Goal: Use online tool/utility: Utilize a website feature to perform a specific function

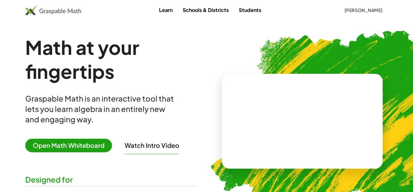
click at [369, 10] on span "[PERSON_NAME]" at bounding box center [363, 10] width 38 height 6
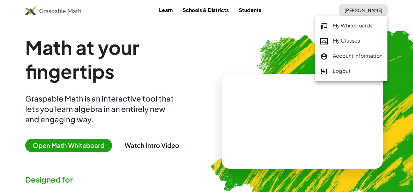
click at [348, 26] on div "My Whiteboards" at bounding box center [351, 26] width 62 height 8
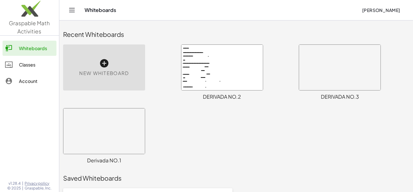
click at [104, 65] on icon at bounding box center [104, 63] width 10 height 10
click at [103, 63] on icon at bounding box center [104, 63] width 10 height 10
click at [102, 61] on icon at bounding box center [104, 63] width 10 height 10
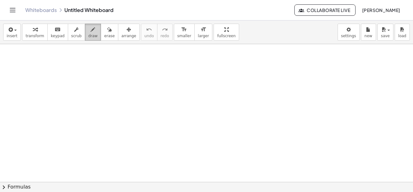
click at [91, 31] on icon "button" at bounding box center [93, 30] width 4 height 8
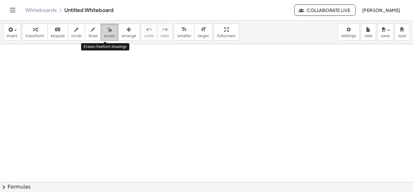
click at [107, 32] on icon "button" at bounding box center [109, 30] width 4 height 8
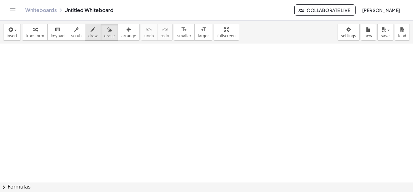
click at [91, 33] on icon "button" at bounding box center [93, 30] width 4 height 8
drag, startPoint x: 78, startPoint y: 66, endPoint x: 100, endPoint y: 88, distance: 30.3
click at [100, 88] on div at bounding box center [206, 182] width 413 height 276
drag, startPoint x: 96, startPoint y: 76, endPoint x: 83, endPoint y: 95, distance: 22.6
click at [83, 95] on div at bounding box center [206, 182] width 413 height 276
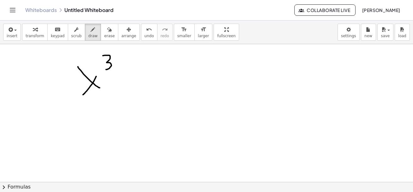
drag, startPoint x: 103, startPoint y: 55, endPoint x: 103, endPoint y: 68, distance: 12.9
click at [103, 68] on div at bounding box center [206, 182] width 413 height 276
drag, startPoint x: 113, startPoint y: 79, endPoint x: 127, endPoint y: 78, distance: 14.2
click at [127, 78] on div at bounding box center [206, 182] width 413 height 276
drag, startPoint x: 123, startPoint y: 74, endPoint x: 123, endPoint y: 88, distance: 13.9
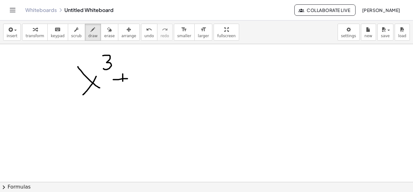
click at [123, 88] on div at bounding box center [206, 182] width 413 height 276
drag, startPoint x: 130, startPoint y: 74, endPoint x: 141, endPoint y: 83, distance: 14.2
click at [141, 83] on div at bounding box center [206, 182] width 413 height 276
drag, startPoint x: 145, startPoint y: 73, endPoint x: 140, endPoint y: 95, distance: 22.6
click at [140, 95] on div at bounding box center [206, 182] width 413 height 276
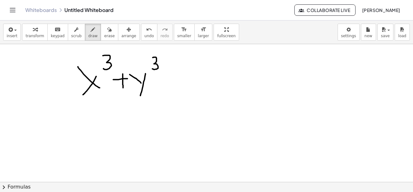
drag, startPoint x: 153, startPoint y: 57, endPoint x: 150, endPoint y: 68, distance: 10.7
click at [150, 68] on div at bounding box center [206, 182] width 413 height 276
drag, startPoint x: 157, startPoint y: 81, endPoint x: 170, endPoint y: 81, distance: 13.3
click at [170, 81] on div at bounding box center [206, 182] width 413 height 276
drag, startPoint x: 163, startPoint y: 75, endPoint x: 163, endPoint y: 88, distance: 13.6
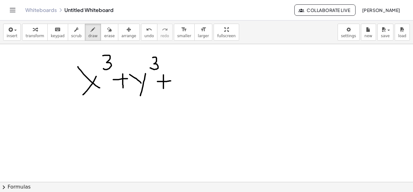
click at [163, 88] on div at bounding box center [206, 182] width 413 height 276
drag, startPoint x: 181, startPoint y: 66, endPoint x: 181, endPoint y: 83, distance: 17.0
click at [181, 83] on div at bounding box center [206, 182] width 413 height 276
drag, startPoint x: 197, startPoint y: 73, endPoint x: 206, endPoint y: 82, distance: 12.5
click at [206, 82] on div at bounding box center [206, 182] width 413 height 276
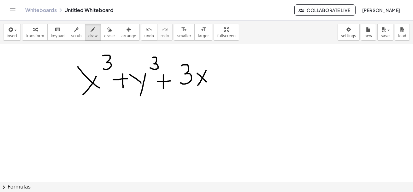
drag, startPoint x: 206, startPoint y: 70, endPoint x: 198, endPoint y: 85, distance: 16.9
click at [198, 85] on div at bounding box center [206, 182] width 413 height 276
drag, startPoint x: 210, startPoint y: 71, endPoint x: 219, endPoint y: 80, distance: 13.1
click at [219, 80] on div at bounding box center [206, 182] width 413 height 276
drag, startPoint x: 222, startPoint y: 71, endPoint x: 218, endPoint y: 95, distance: 24.6
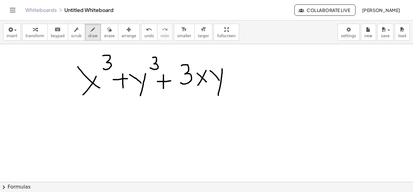
click at [218, 95] on div at bounding box center [206, 182] width 413 height 276
drag, startPoint x: 233, startPoint y: 72, endPoint x: 243, endPoint y: 72, distance: 10.7
click at [243, 72] on div at bounding box center [206, 182] width 413 height 276
drag, startPoint x: 235, startPoint y: 80, endPoint x: 247, endPoint y: 78, distance: 12.0
click at [247, 78] on div at bounding box center [206, 182] width 413 height 276
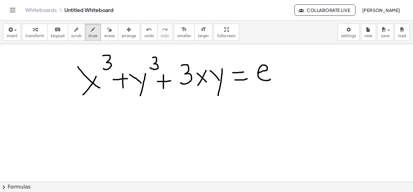
drag, startPoint x: 257, startPoint y: 73, endPoint x: 270, endPoint y: 79, distance: 14.1
click at [270, 79] on div at bounding box center [206, 182] width 413 height 276
drag, startPoint x: 273, startPoint y: 67, endPoint x: 284, endPoint y: 77, distance: 14.5
click at [284, 77] on div at bounding box center [206, 182] width 413 height 276
drag, startPoint x: 283, startPoint y: 63, endPoint x: 274, endPoint y: 82, distance: 21.3
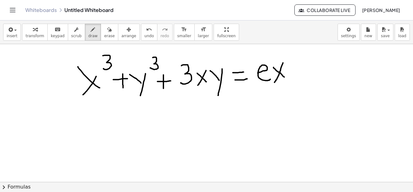
click at [274, 82] on div at bounding box center [206, 182] width 413 height 276
click at [146, 32] on icon "undo" at bounding box center [149, 30] width 6 height 8
drag, startPoint x: 267, startPoint y: 55, endPoint x: 277, endPoint y: 63, distance: 13.0
click at [277, 63] on div at bounding box center [206, 182] width 413 height 276
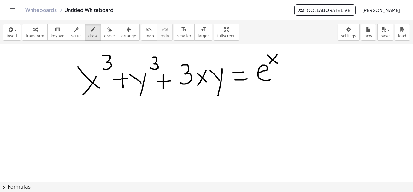
drag, startPoint x: 277, startPoint y: 54, endPoint x: 269, endPoint y: 64, distance: 12.4
click at [269, 64] on div at bounding box center [206, 182] width 413 height 276
drag, startPoint x: 279, startPoint y: 55, endPoint x: 286, endPoint y: 61, distance: 9.4
click at [286, 61] on div at bounding box center [206, 182] width 413 height 276
drag, startPoint x: 290, startPoint y: 55, endPoint x: 283, endPoint y: 70, distance: 16.1
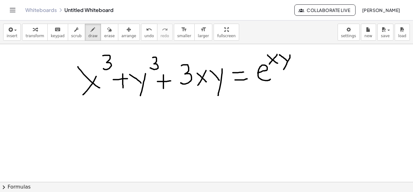
click at [283, 70] on div at bounding box center [206, 182] width 413 height 276
click at [126, 31] on icon "button" at bounding box center [128, 30] width 4 height 8
click at [164, 108] on div at bounding box center [206, 182] width 413 height 276
click at [97, 76] on div at bounding box center [206, 182] width 413 height 276
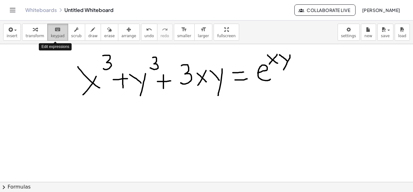
click at [57, 32] on icon "keyboard" at bounding box center [58, 30] width 6 height 8
drag, startPoint x: 87, startPoint y: 70, endPoint x: 247, endPoint y: 69, distance: 159.5
click at [247, 69] on div at bounding box center [206, 182] width 413 height 276
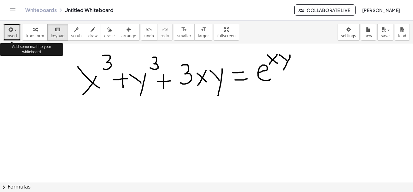
click at [16, 31] on div "button" at bounding box center [12, 30] width 11 height 8
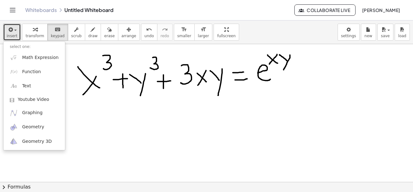
click at [151, 122] on div at bounding box center [206, 182] width 413 height 276
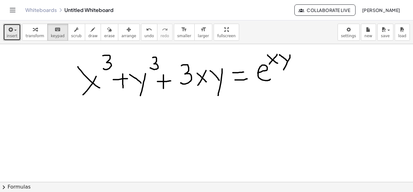
drag, startPoint x: 88, startPoint y: 57, endPoint x: 284, endPoint y: 69, distance: 196.3
click at [284, 69] on div at bounding box center [206, 182] width 413 height 276
click at [11, 34] on span "insert" at bounding box center [12, 36] width 11 height 4
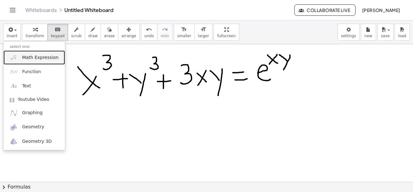
click at [29, 58] on span "Math Expression" at bounding box center [40, 58] width 36 height 6
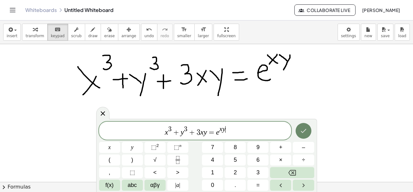
click at [301, 131] on icon "Done" at bounding box center [303, 131] width 8 height 8
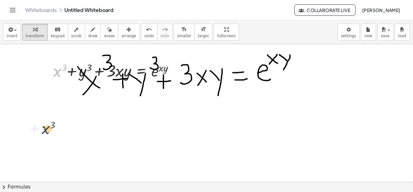
drag, startPoint x: 61, startPoint y: 73, endPoint x: 50, endPoint y: 130, distance: 58.5
click at [97, 88] on div at bounding box center [206, 182] width 413 height 276
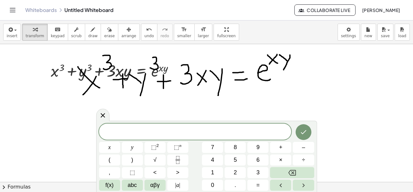
click at [13, 9] on icon "Toggle navigation" at bounding box center [13, 10] width 8 height 8
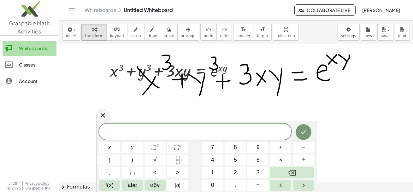
click at [27, 47] on div "Whiteboards" at bounding box center [36, 48] width 35 height 8
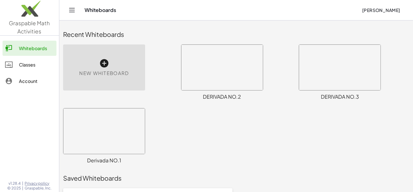
click at [98, 67] on div "New Whiteboard" at bounding box center [104, 67] width 82 height 46
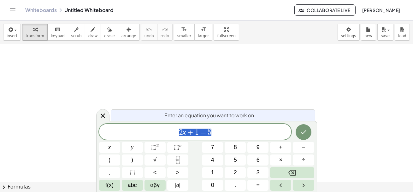
drag, startPoint x: 217, startPoint y: 131, endPoint x: 169, endPoint y: 133, distance: 48.6
click at [169, 133] on span "2 x + 1 = 5" at bounding box center [195, 132] width 192 height 9
click at [157, 147] on span "⬚ 2" at bounding box center [155, 147] width 8 height 9
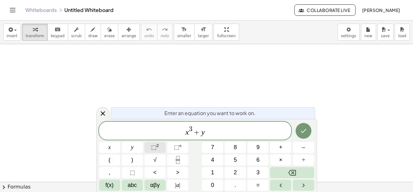
click at [156, 146] on sup "2" at bounding box center [157, 145] width 3 height 5
click at [176, 147] on span "⬚" at bounding box center [176, 147] width 5 height 6
click at [301, 134] on icon "Done" at bounding box center [303, 131] width 8 height 8
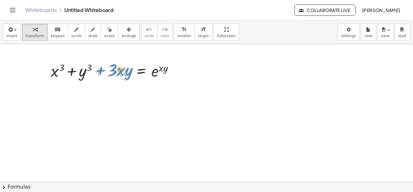
click at [94, 75] on div at bounding box center [115, 70] width 134 height 21
click at [93, 108] on div at bounding box center [206, 182] width 413 height 276
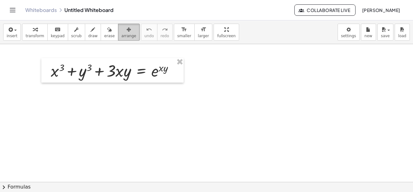
click at [126, 27] on icon "button" at bounding box center [128, 30] width 4 height 8
click at [113, 82] on div at bounding box center [206, 182] width 413 height 276
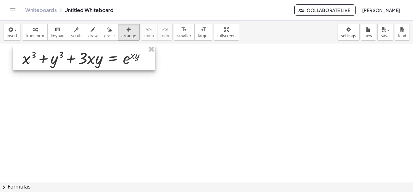
drag, startPoint x: 107, startPoint y: 75, endPoint x: 79, endPoint y: 63, distance: 31.0
click at [79, 63] on div at bounding box center [84, 57] width 142 height 25
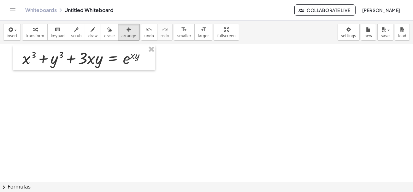
click at [144, 114] on div at bounding box center [206, 182] width 413 height 276
click at [16, 30] on span "button" at bounding box center [15, 30] width 3 height 1
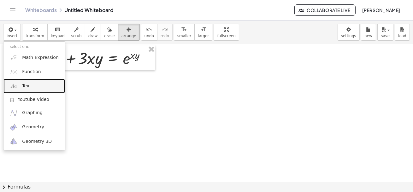
click at [29, 85] on span "Text" at bounding box center [26, 86] width 9 height 6
